Goal: Navigation & Orientation: Find specific page/section

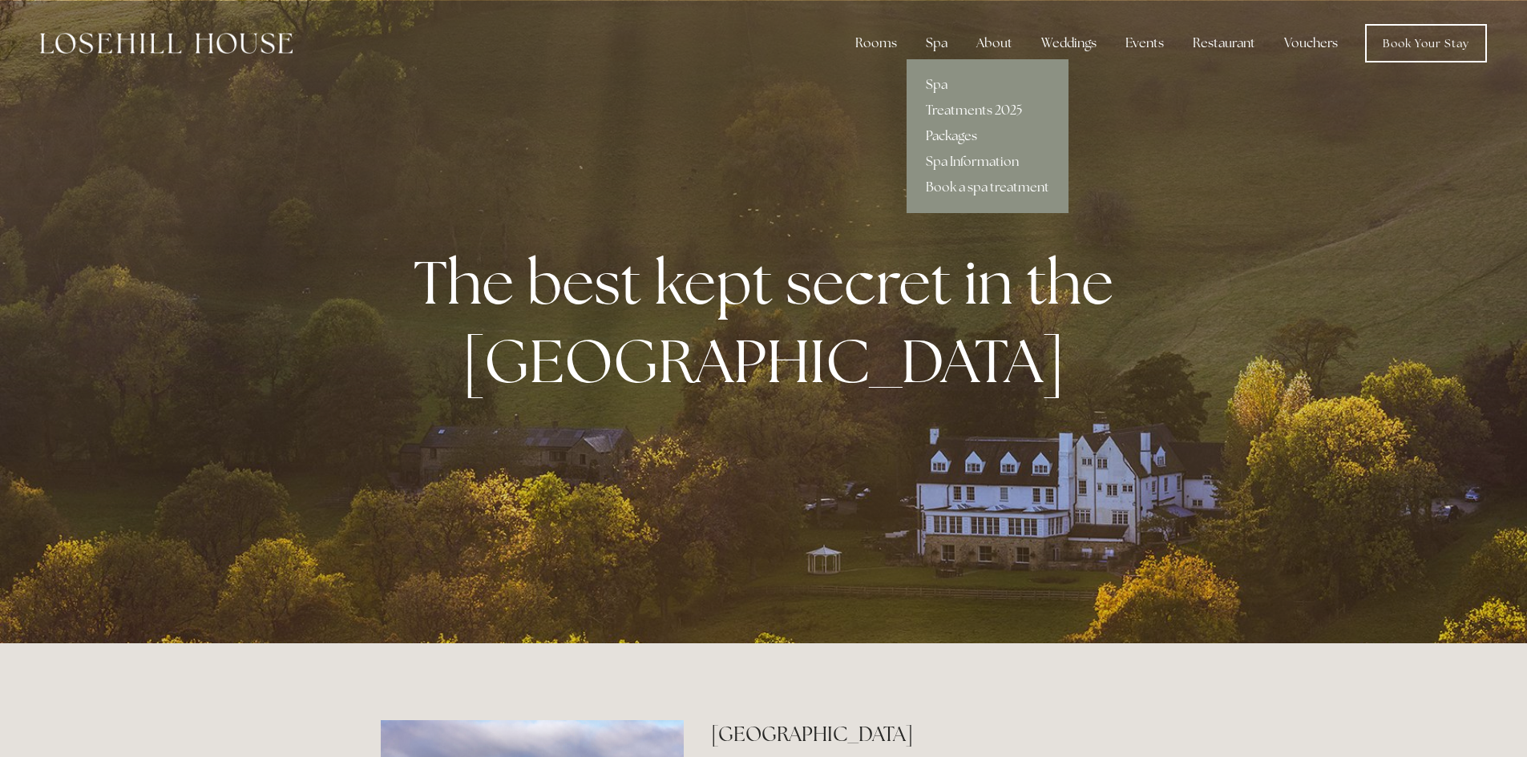
click at [958, 127] on link "Packages" at bounding box center [987, 136] width 162 height 26
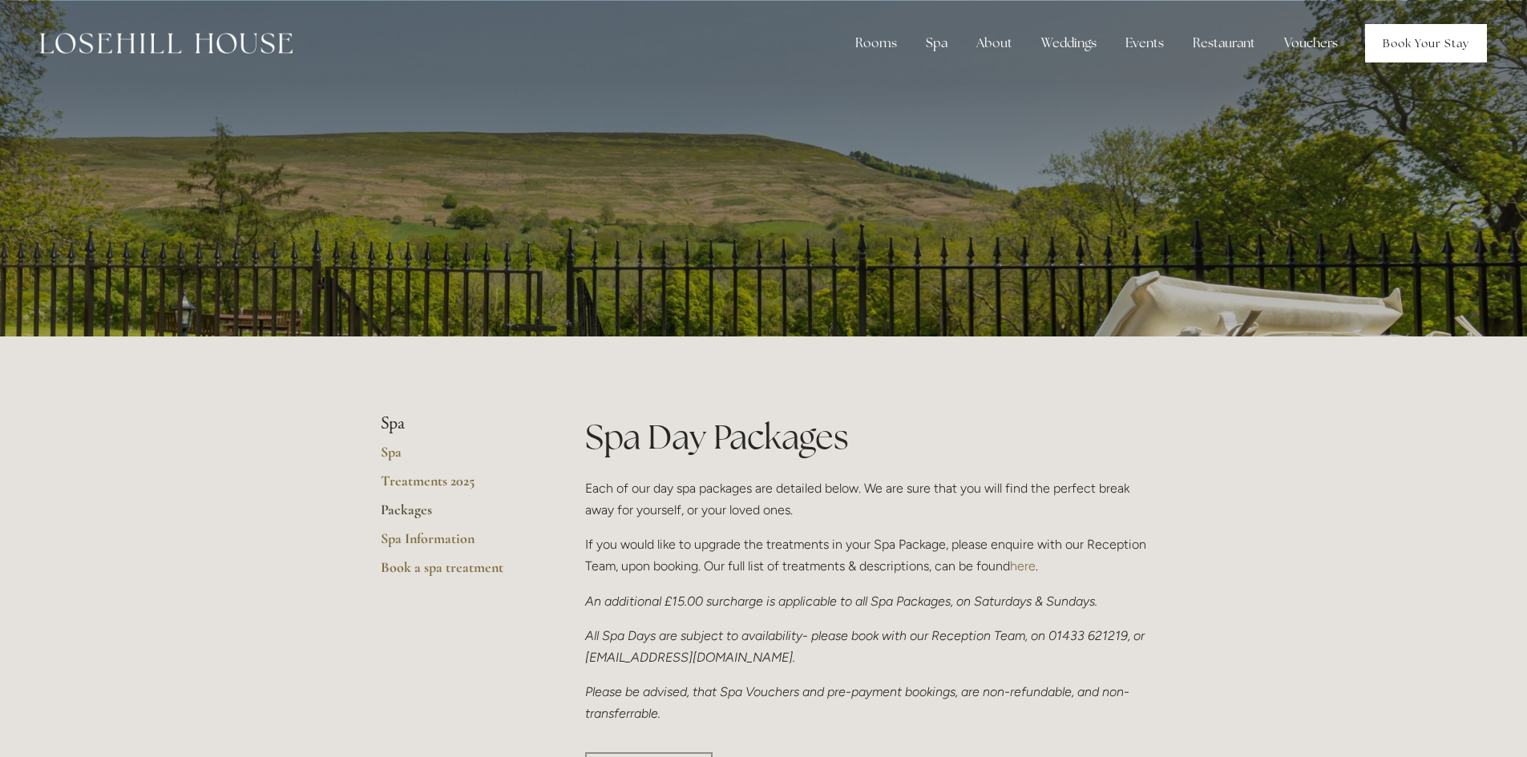
click at [1370, 38] on link "Book Your Stay" at bounding box center [1426, 43] width 122 height 38
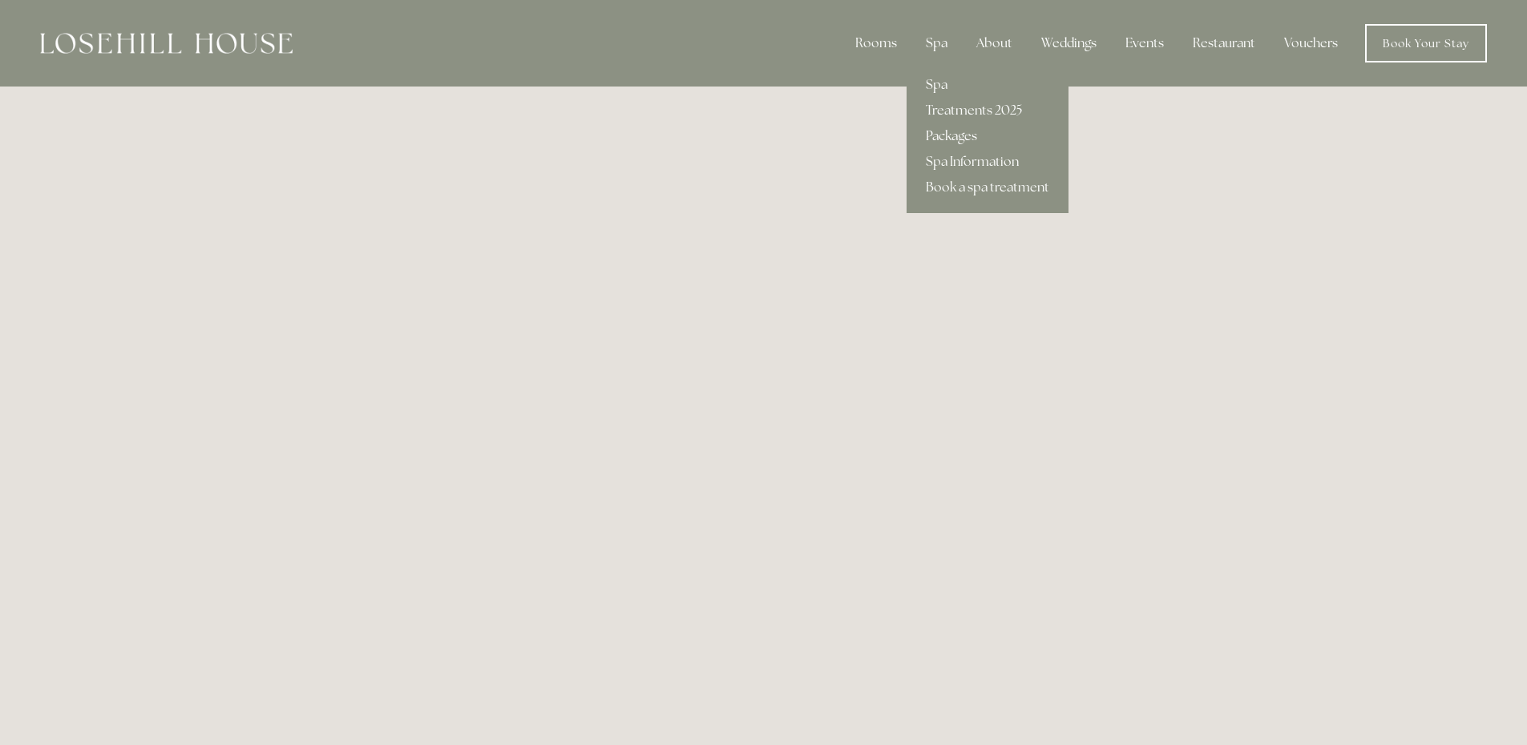
click at [938, 133] on link "Packages" at bounding box center [987, 136] width 162 height 26
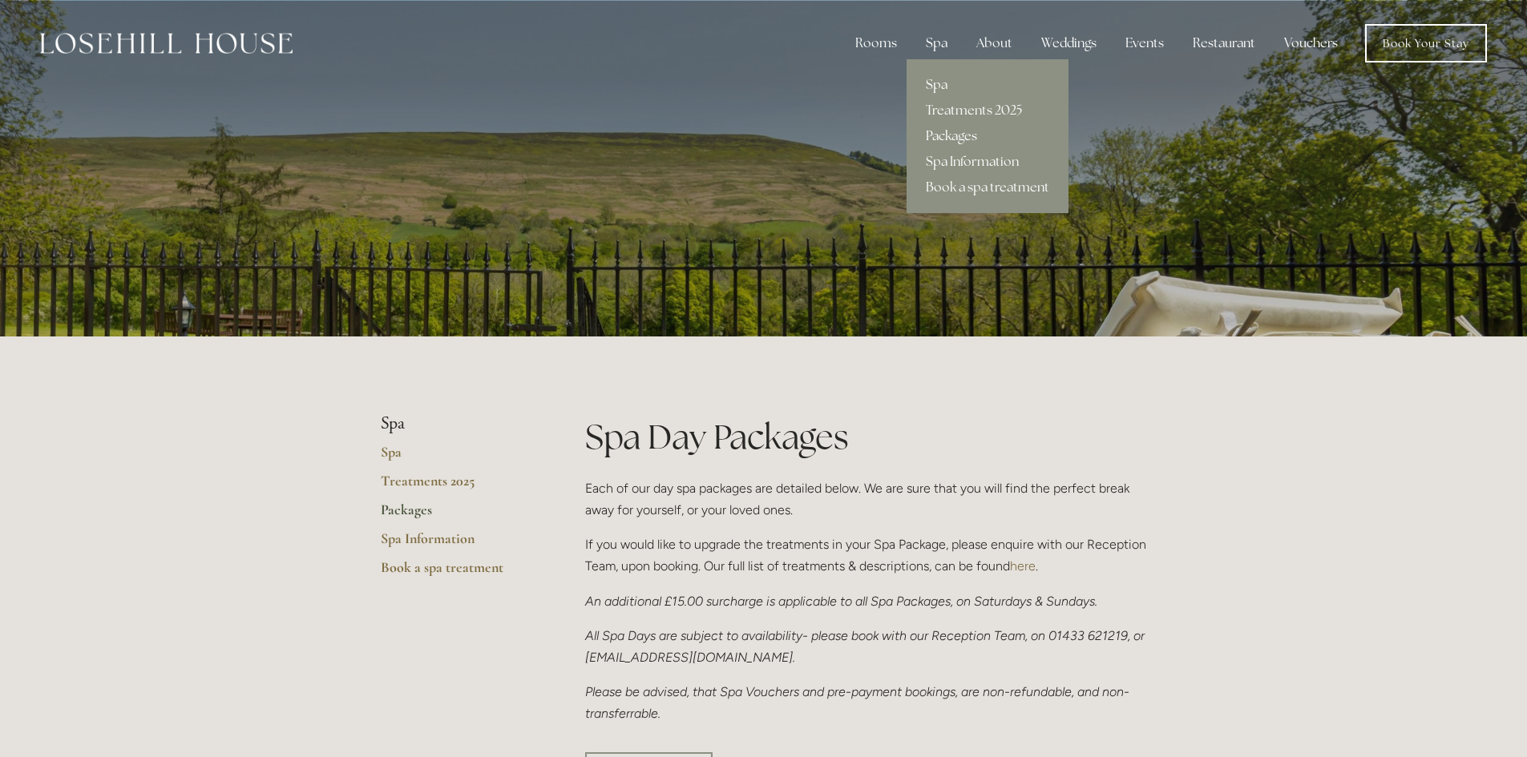
click at [930, 80] on link "Spa" at bounding box center [987, 85] width 162 height 26
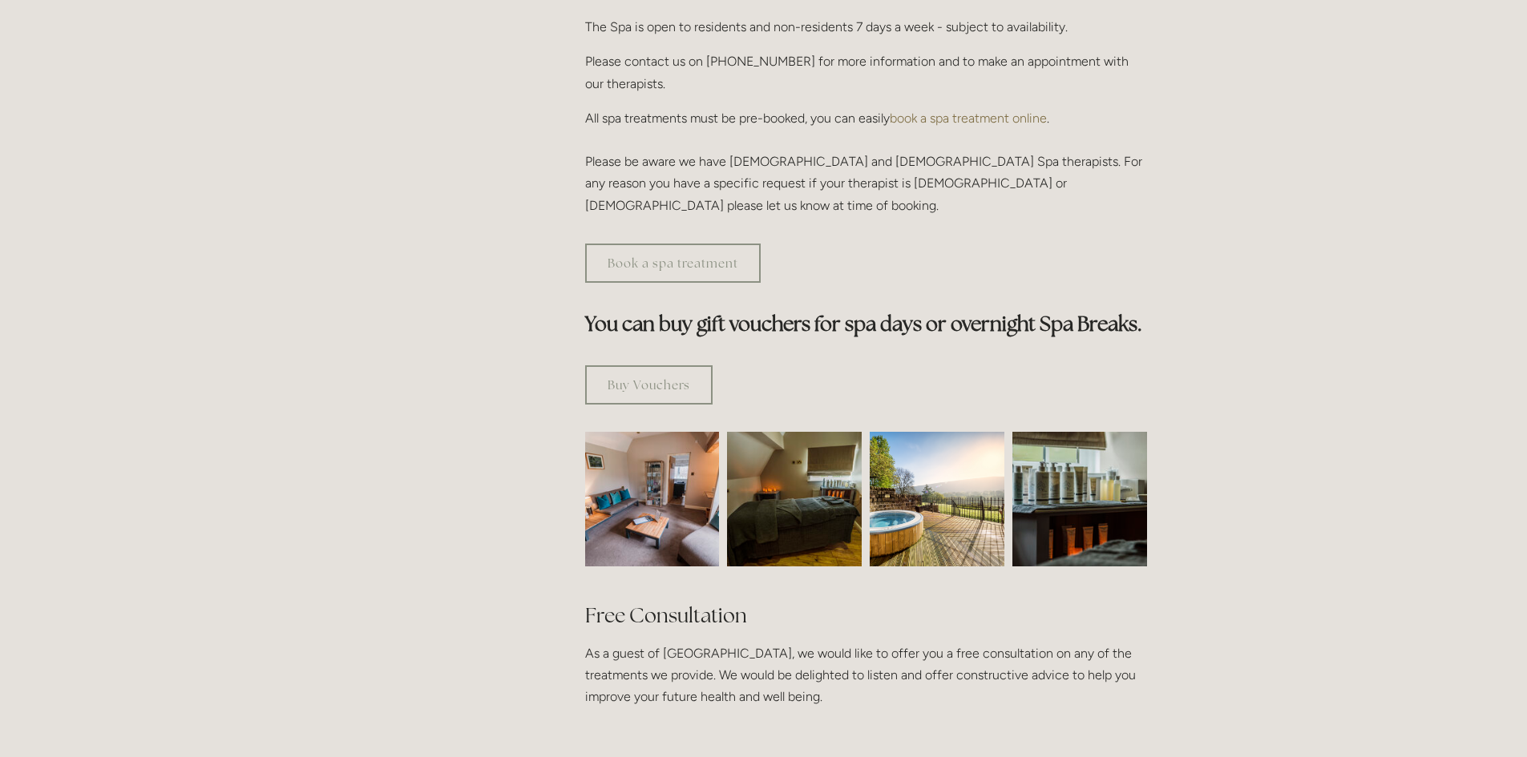
scroll to position [321, 0]
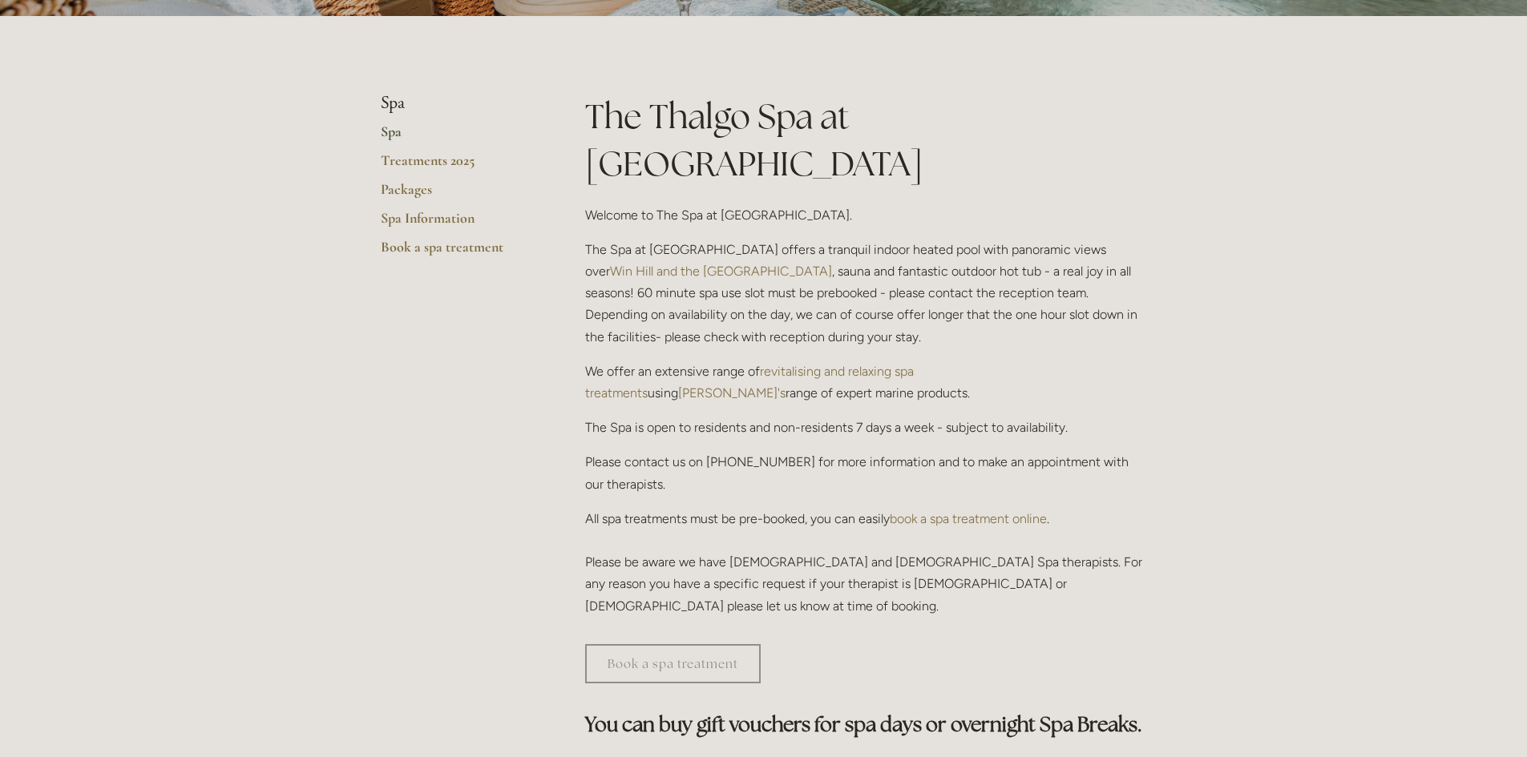
click at [389, 123] on link "Spa" at bounding box center [457, 137] width 153 height 29
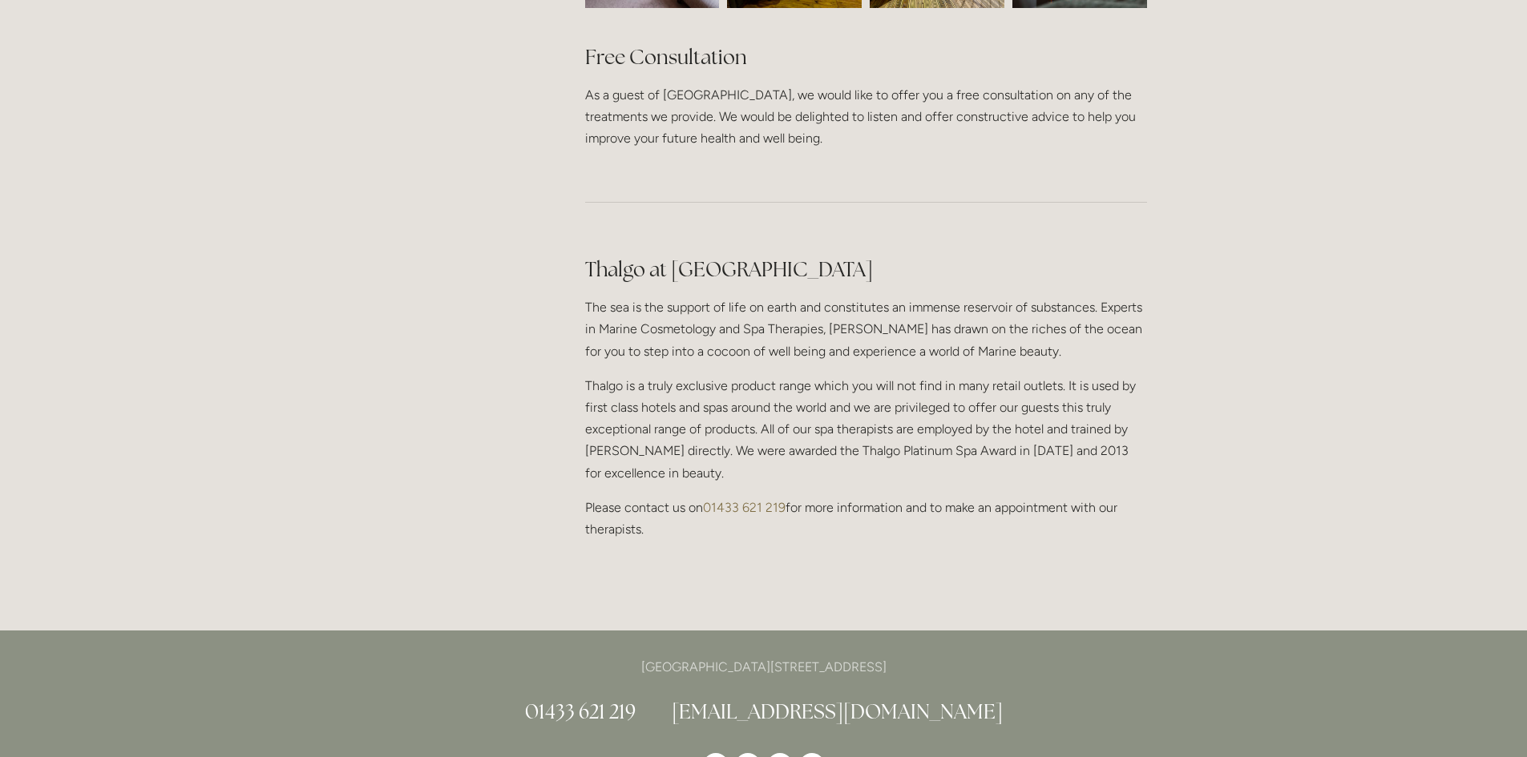
scroll to position [1282, 0]
